Goal: Information Seeking & Learning: Learn about a topic

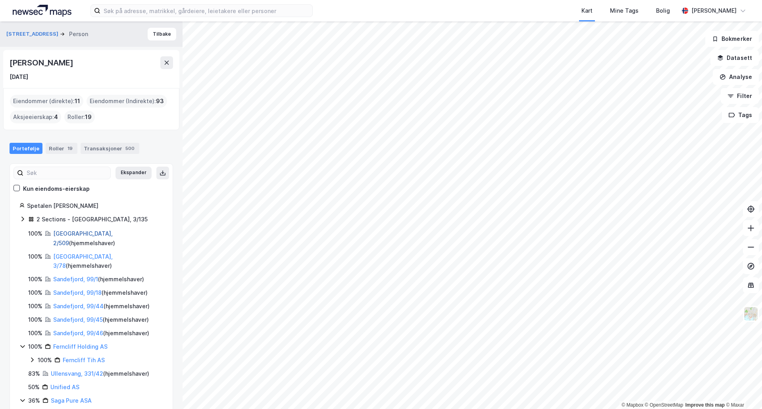
click at [75, 233] on link "[GEOGRAPHIC_DATA], 2/509" at bounding box center [83, 238] width 60 height 16
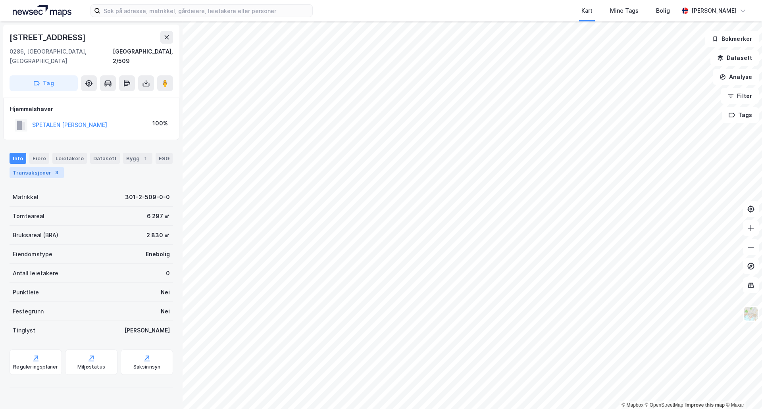
click at [46, 167] on div "Transaksjoner 3" at bounding box center [37, 172] width 54 height 11
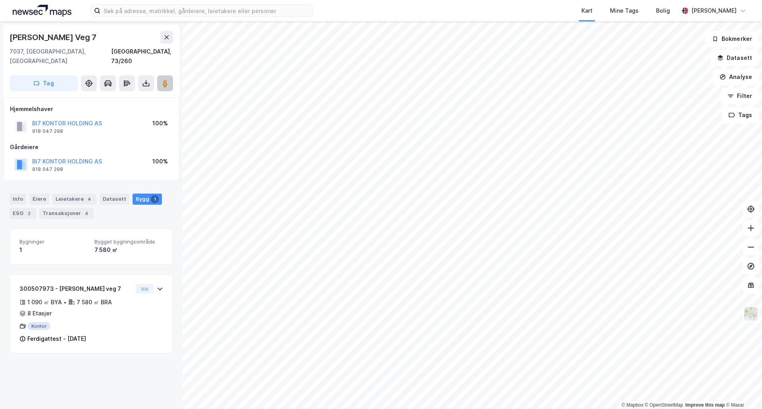
click at [160, 75] on button at bounding box center [165, 83] width 16 height 16
